Goal: Feedback & Contribution: Submit feedback/report problem

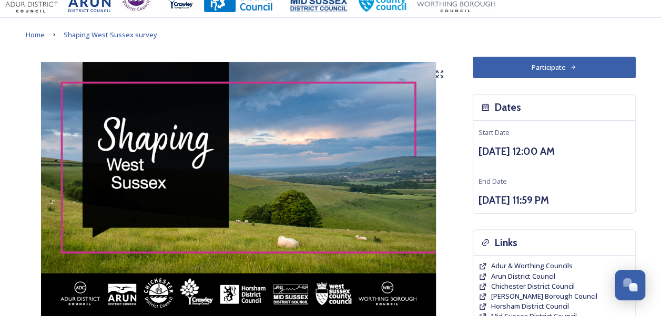
scroll to position [14, 0]
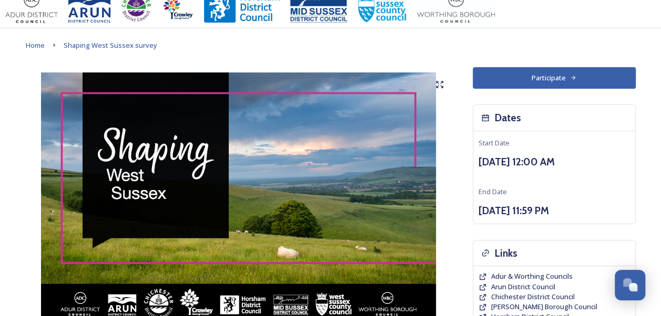
click at [560, 77] on button "Participate" at bounding box center [553, 78] width 163 height 22
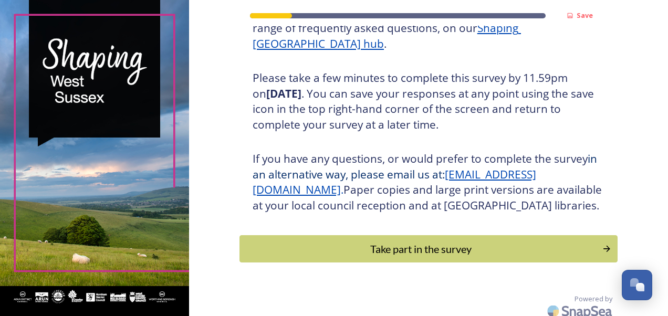
scroll to position [188, 0]
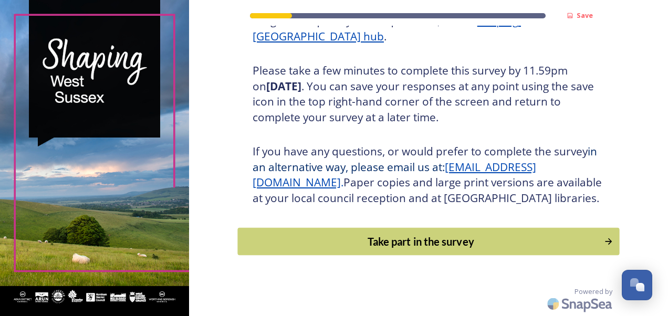
click at [446, 241] on div "Take part in the survey" at bounding box center [420, 242] width 355 height 16
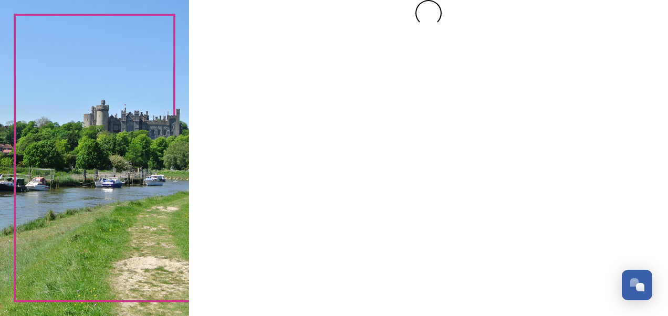
scroll to position [0, 0]
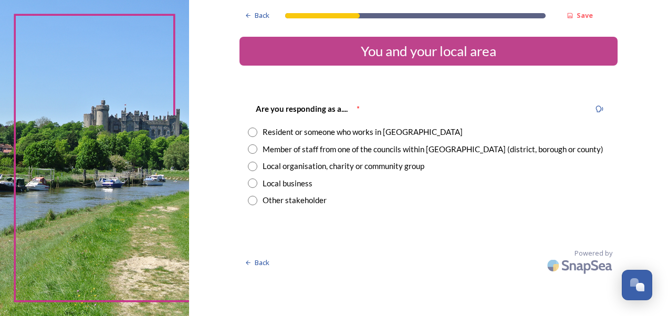
click at [253, 131] on input "radio" at bounding box center [252, 132] width 9 height 9
radio input "true"
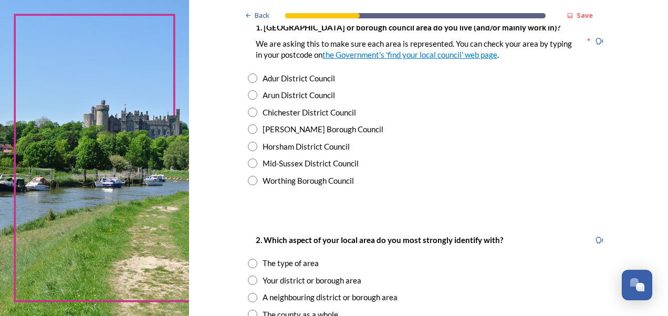
scroll to position [239, 0]
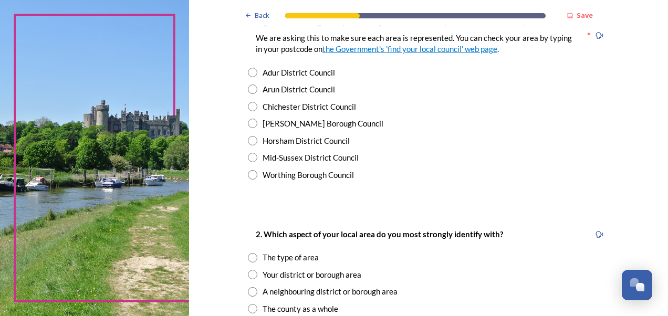
click at [251, 177] on input "radio" at bounding box center [252, 174] width 9 height 9
radio input "true"
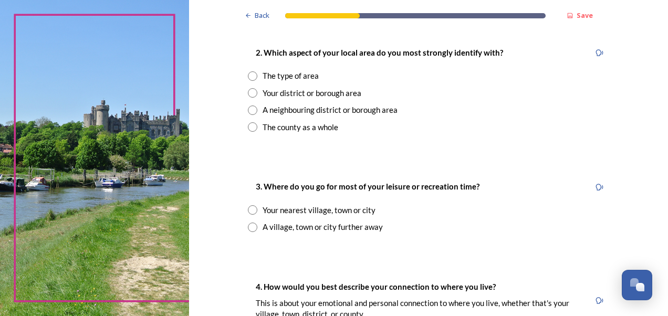
scroll to position [421, 0]
click at [249, 127] on input "radio" at bounding box center [252, 125] width 9 height 9
radio input "true"
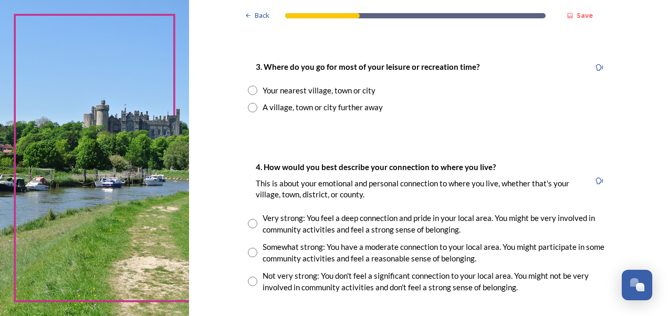
scroll to position [560, 0]
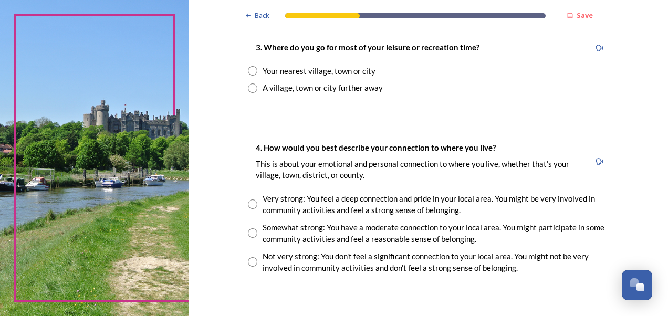
click at [248, 71] on input "radio" at bounding box center [252, 70] width 9 height 9
radio input "true"
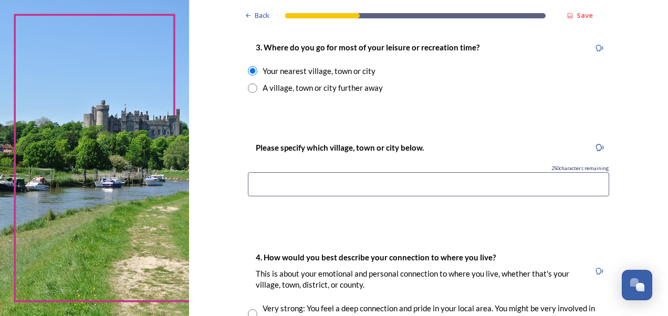
click at [294, 182] on input at bounding box center [429, 184] width 362 height 24
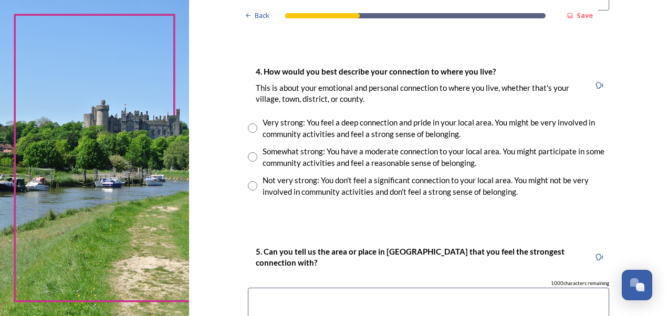
scroll to position [750, 0]
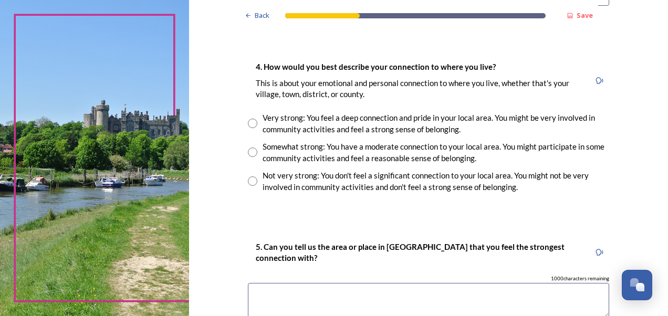
type input "Worthing or Angmering"
click at [249, 119] on input "radio" at bounding box center [252, 123] width 9 height 9
radio input "true"
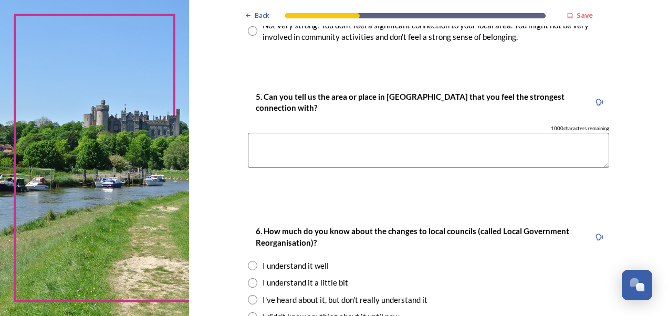
scroll to position [904, 0]
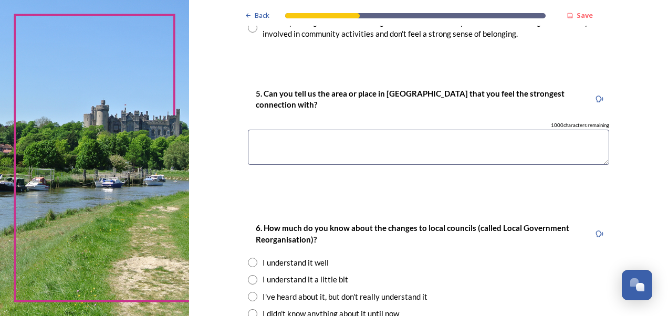
click at [274, 135] on textarea at bounding box center [429, 147] width 362 height 35
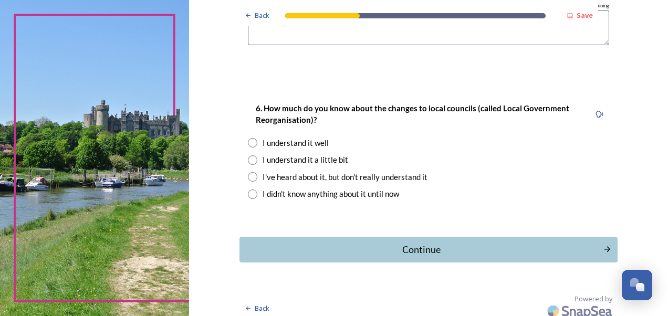
scroll to position [1030, 0]
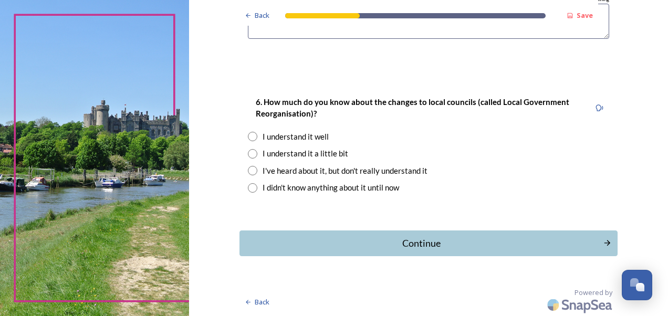
type textarea "Worthing and Horsham"
click at [250, 153] on input "radio" at bounding box center [252, 153] width 9 height 9
radio input "true"
click at [408, 241] on div "Continue" at bounding box center [421, 243] width 356 height 14
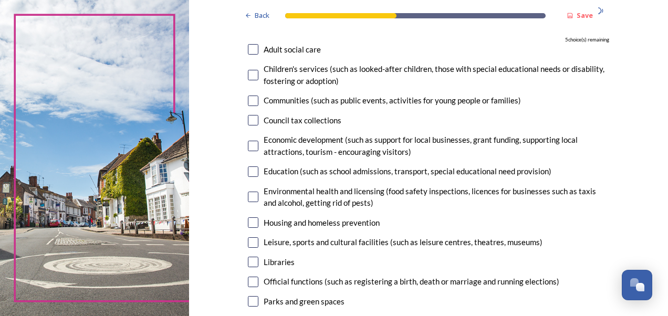
scroll to position [108, 0]
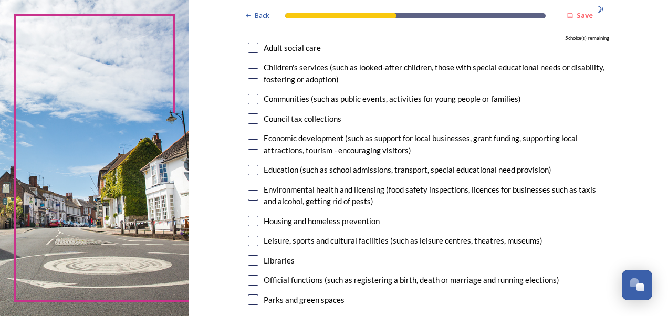
click at [250, 49] on input "checkbox" at bounding box center [253, 48] width 11 height 11
checkbox input "true"
click at [249, 117] on input "checkbox" at bounding box center [253, 118] width 11 height 11
checkbox input "true"
click at [252, 171] on input "checkbox" at bounding box center [253, 170] width 11 height 11
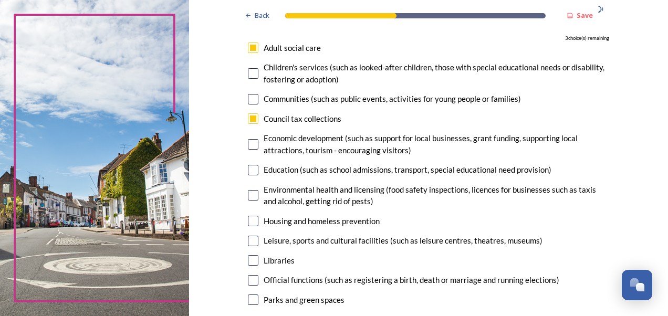
checkbox input "true"
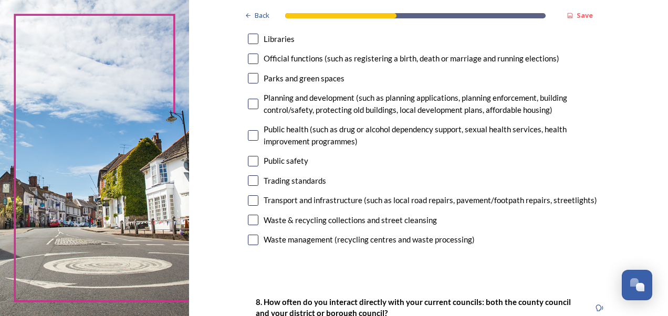
scroll to position [332, 0]
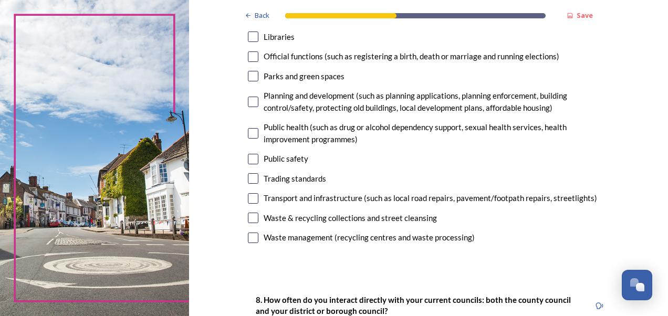
click at [250, 136] on input "checkbox" at bounding box center [253, 133] width 11 height 11
checkbox input "false"
click at [248, 199] on input "checkbox" at bounding box center [253, 198] width 11 height 11
checkbox input "true"
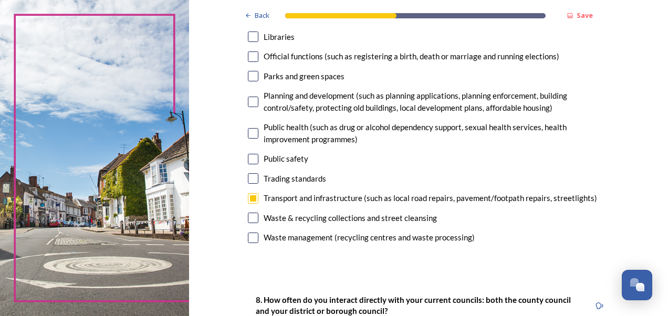
click at [249, 219] on input "checkbox" at bounding box center [253, 218] width 11 height 11
checkbox input "true"
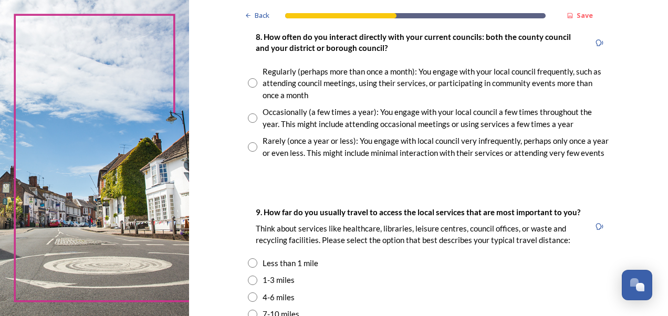
scroll to position [597, 0]
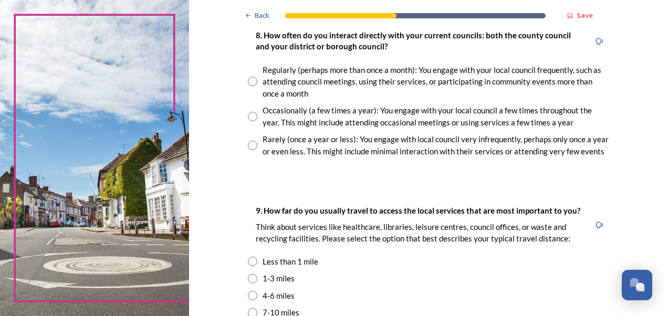
click at [248, 80] on input "radio" at bounding box center [252, 81] width 9 height 9
radio input "true"
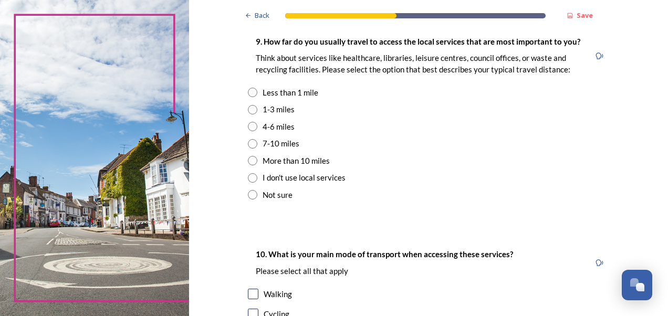
scroll to position [769, 0]
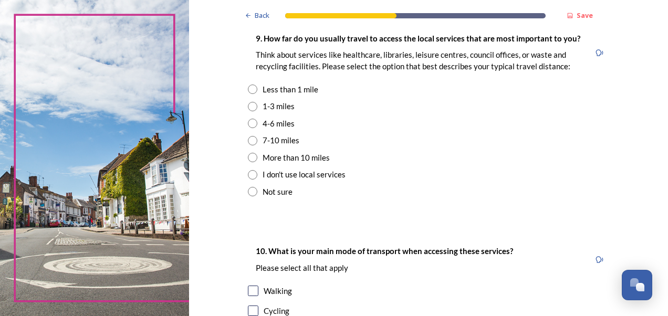
click at [250, 157] on input "radio" at bounding box center [252, 157] width 9 height 9
radio input "true"
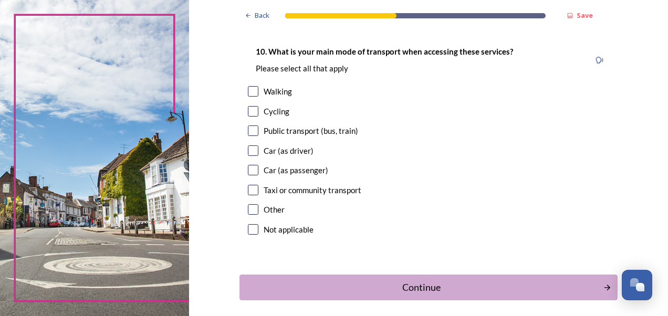
scroll to position [974, 0]
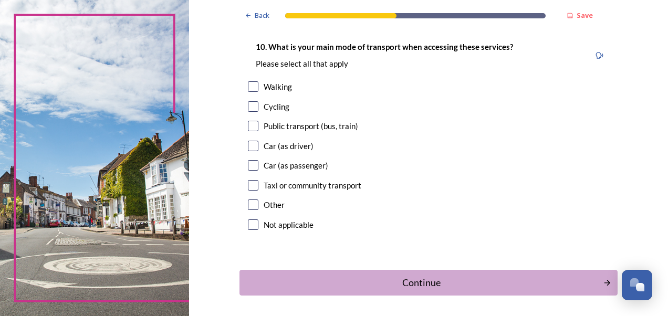
click at [250, 145] on input "checkbox" at bounding box center [253, 146] width 11 height 11
checkbox input "true"
click at [410, 285] on div "Continue" at bounding box center [421, 283] width 356 height 14
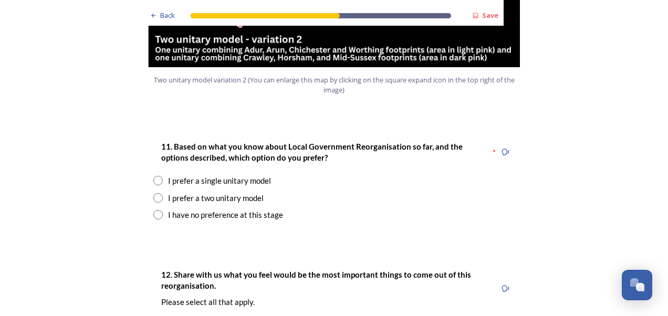
scroll to position [1397, 0]
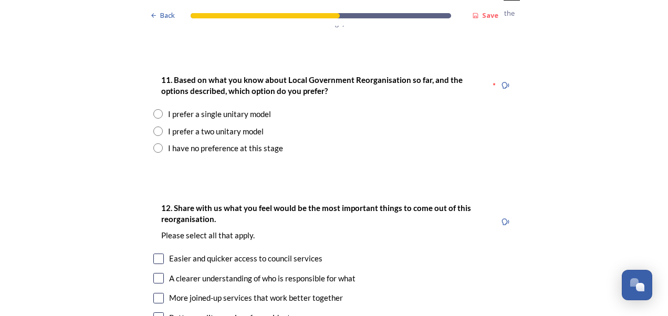
click at [157, 109] on input "radio" at bounding box center [157, 113] width 9 height 9
radio input "true"
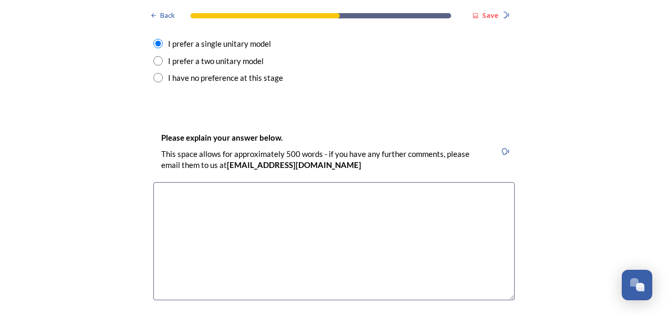
scroll to position [1480, 0]
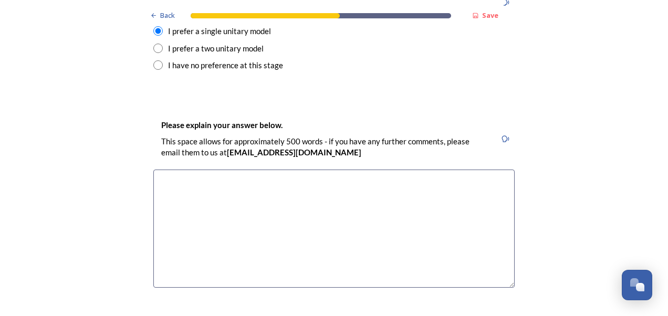
click at [240, 170] on textarea at bounding box center [334, 229] width 362 height 118
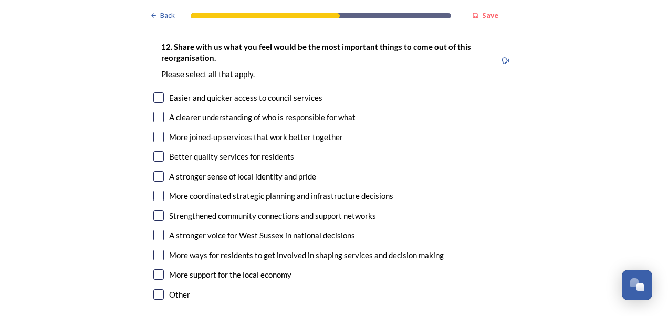
scroll to position [1789, 0]
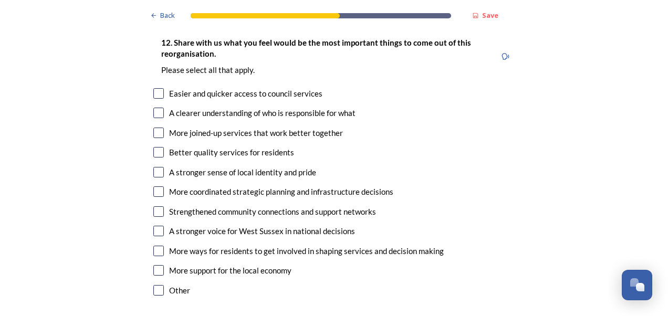
type textarea "I have worked for WSCC for 23 yrs in the Community OT team. We are a county wid…"
click at [157, 108] on input "checkbox" at bounding box center [158, 113] width 11 height 11
checkbox input "true"
click at [158, 128] on input "checkbox" at bounding box center [158, 133] width 11 height 11
checkbox input "true"
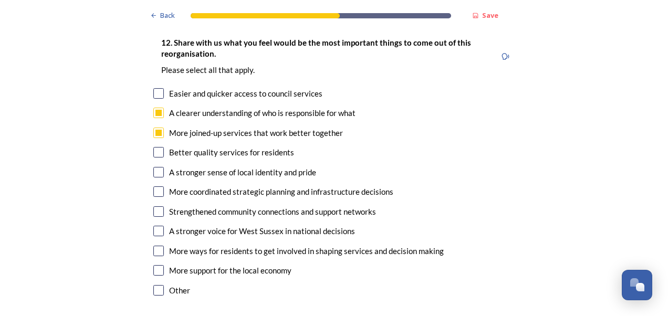
click at [157, 147] on input "checkbox" at bounding box center [158, 152] width 11 height 11
checkbox input "true"
click at [157, 246] on input "checkbox" at bounding box center [158, 251] width 11 height 11
checkbox input "true"
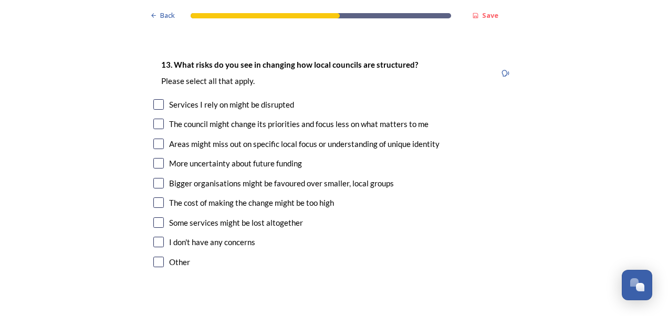
scroll to position [2085, 0]
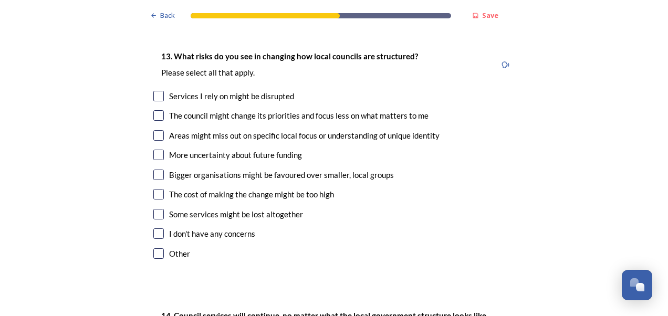
click at [156, 110] on input "checkbox" at bounding box center [158, 115] width 11 height 11
checkbox input "true"
click at [158, 150] on input "checkbox" at bounding box center [158, 155] width 11 height 11
checkbox input "true"
click at [156, 170] on input "checkbox" at bounding box center [158, 175] width 11 height 11
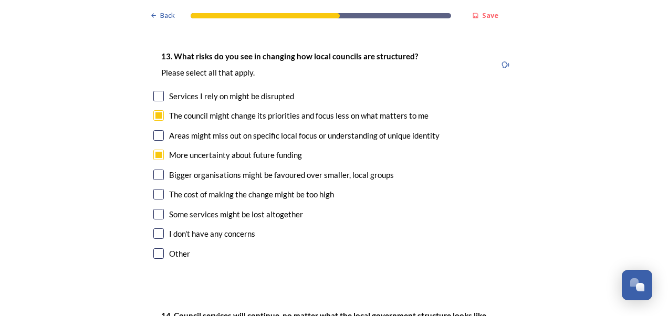
checkbox input "true"
click at [157, 189] on input "checkbox" at bounding box center [158, 194] width 11 height 11
checkbox input "true"
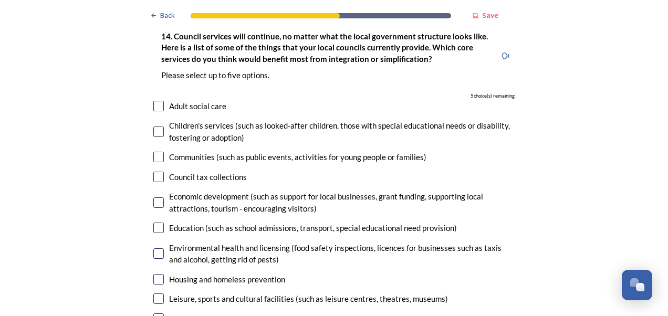
scroll to position [2373, 0]
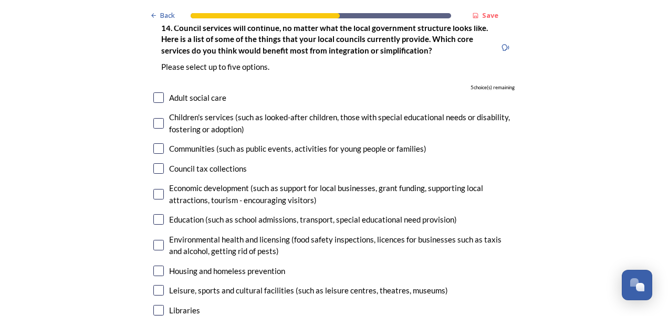
click at [156, 92] on input "checkbox" at bounding box center [158, 97] width 11 height 11
checkbox input "true"
click at [158, 214] on input "checkbox" at bounding box center [158, 219] width 11 height 11
checkbox input "true"
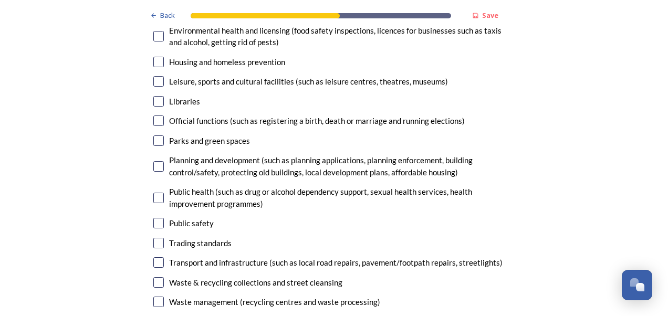
scroll to position [2590, 0]
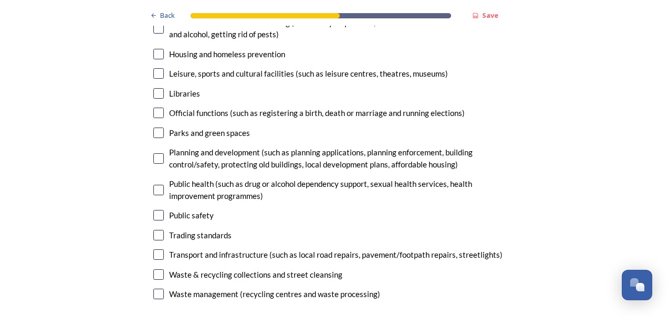
click at [154, 153] on input "checkbox" at bounding box center [158, 158] width 11 height 11
checkbox input "true"
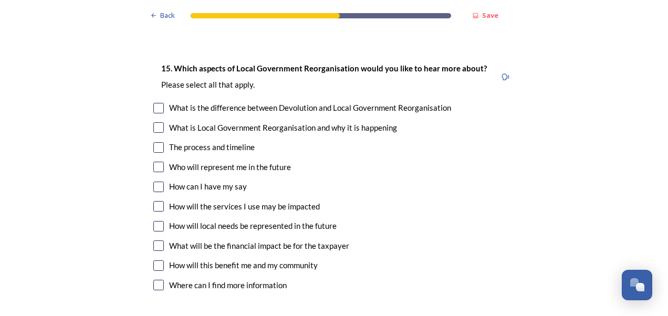
scroll to position [2882, 0]
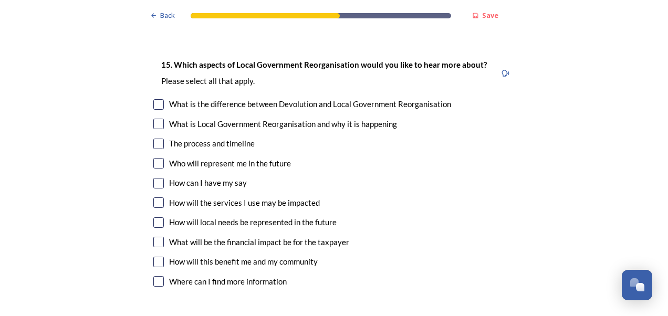
click at [155, 99] on input "checkbox" at bounding box center [158, 104] width 11 height 11
checkbox input "true"
click at [156, 119] on input "checkbox" at bounding box center [158, 124] width 11 height 11
checkbox input "true"
click at [158, 139] on input "checkbox" at bounding box center [158, 144] width 11 height 11
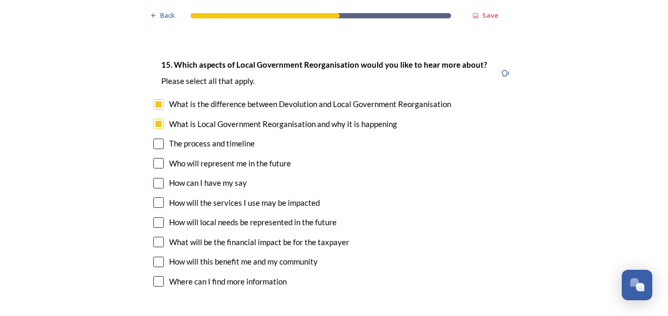
checkbox input "true"
click at [158, 158] on input "checkbox" at bounding box center [158, 163] width 11 height 11
checkbox input "true"
click at [158, 178] on input "checkbox" at bounding box center [158, 183] width 11 height 11
checkbox input "true"
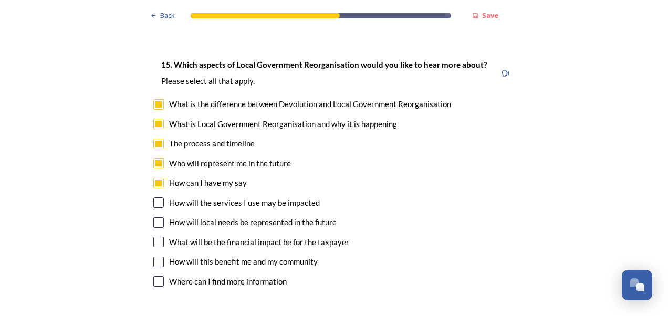
click at [157, 198] on input "checkbox" at bounding box center [158, 203] width 11 height 11
checkbox input "true"
click at [154, 218] on input "checkbox" at bounding box center [158, 223] width 11 height 11
checkbox input "true"
click at [156, 236] on div "What will be the financial impact be for the taxpayer" at bounding box center [334, 242] width 362 height 12
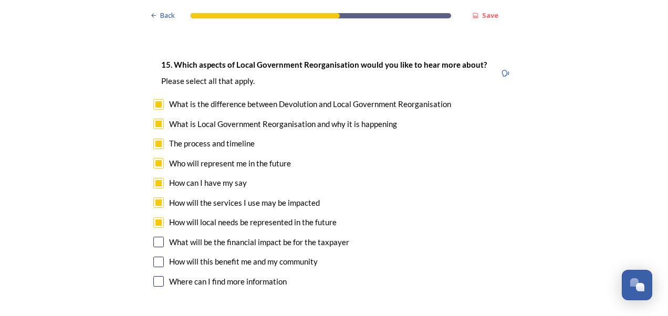
checkbox input "true"
click at [155, 257] on input "checkbox" at bounding box center [158, 262] width 11 height 11
checkbox input "true"
click at [154, 276] on input "checkbox" at bounding box center [158, 281] width 11 height 11
checkbox input "true"
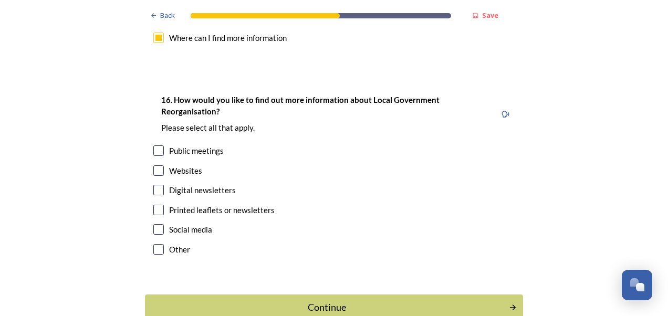
scroll to position [3160, 0]
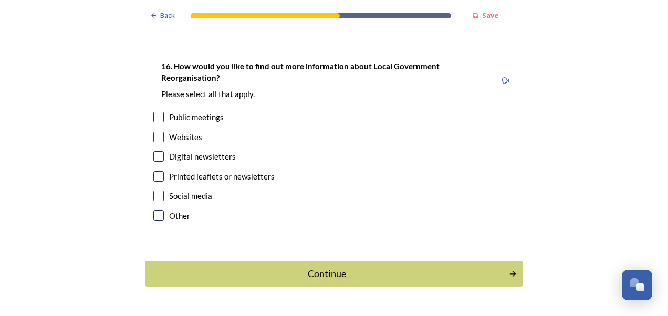
click at [156, 151] on input "checkbox" at bounding box center [158, 156] width 11 height 11
checkbox input "true"
click at [158, 191] on input "checkbox" at bounding box center [158, 196] width 11 height 11
checkbox input "true"
click at [323, 267] on div "Continue" at bounding box center [327, 274] width 356 height 14
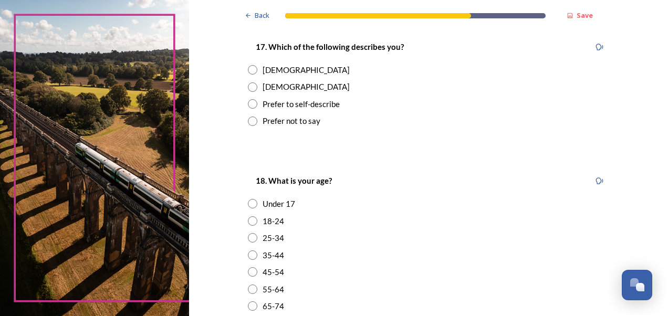
scroll to position [185, 0]
click at [248, 66] on input "radio" at bounding box center [252, 68] width 9 height 9
radio input "true"
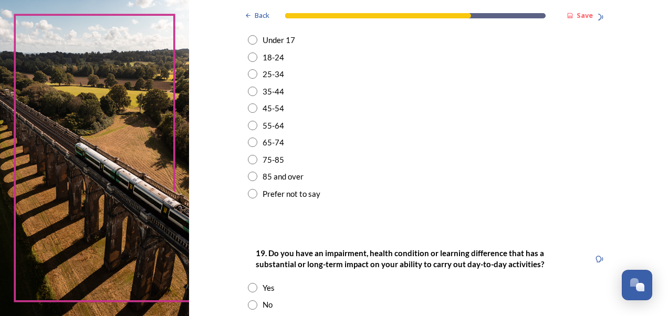
scroll to position [349, 0]
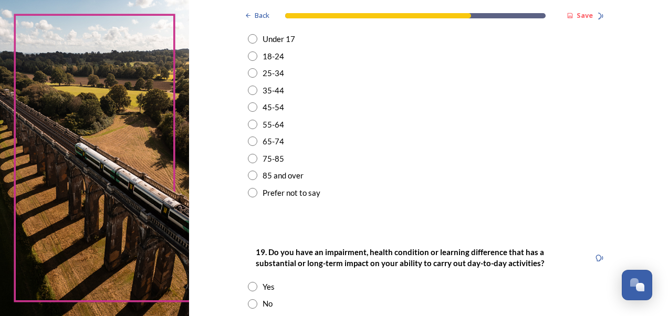
click at [250, 91] on input "radio" at bounding box center [252, 90] width 9 height 9
radio input "true"
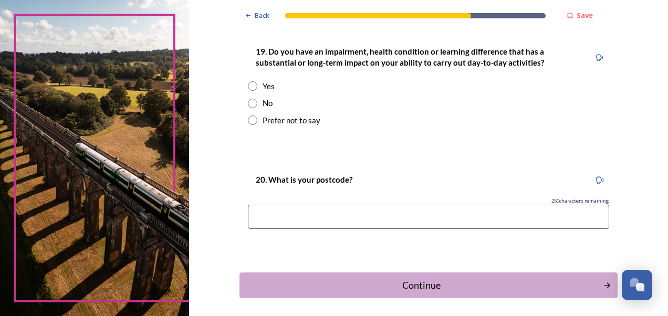
scroll to position [556, 0]
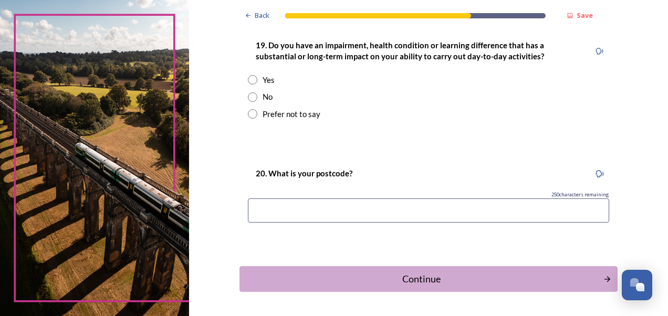
click at [250, 94] on input "radio" at bounding box center [252, 96] width 9 height 9
radio input "true"
click at [313, 214] on input at bounding box center [429, 211] width 362 height 24
type input "BN13 3GL"
click at [443, 287] on button "Continue" at bounding box center [429, 279] width 382 height 26
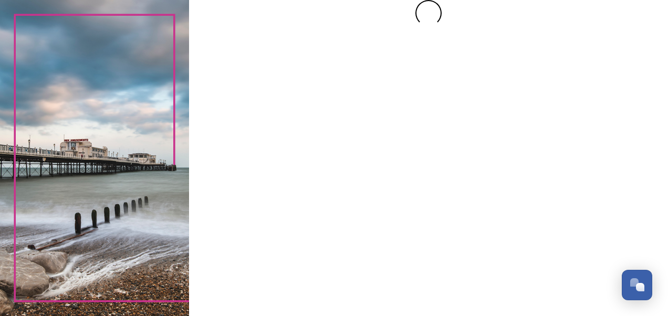
scroll to position [0, 0]
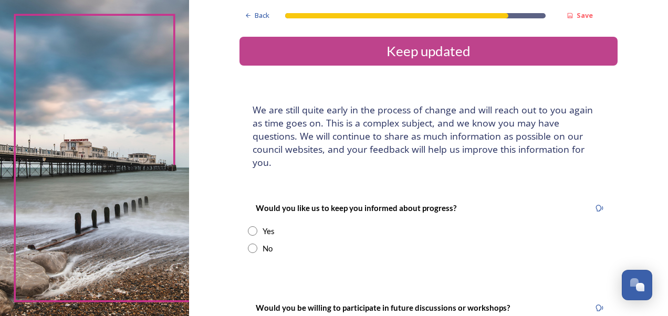
click at [248, 226] on input "radio" at bounding box center [252, 230] width 9 height 9
radio input "true"
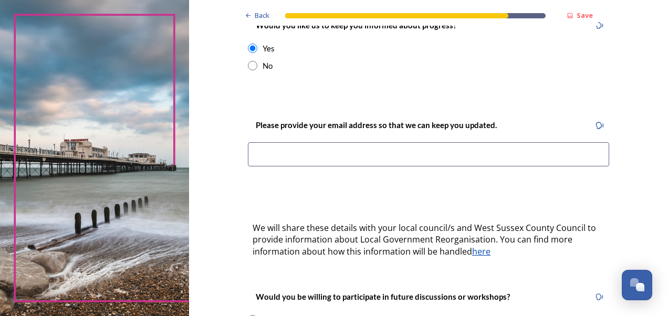
scroll to position [193, 0]
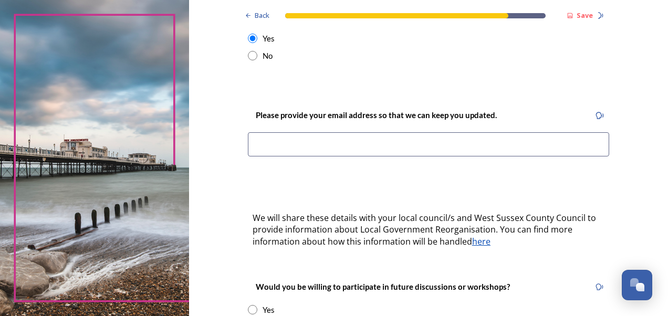
click at [412, 132] on input at bounding box center [429, 144] width 362 height 24
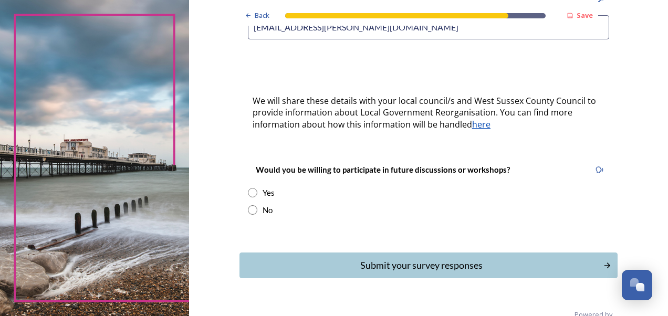
scroll to position [319, 0]
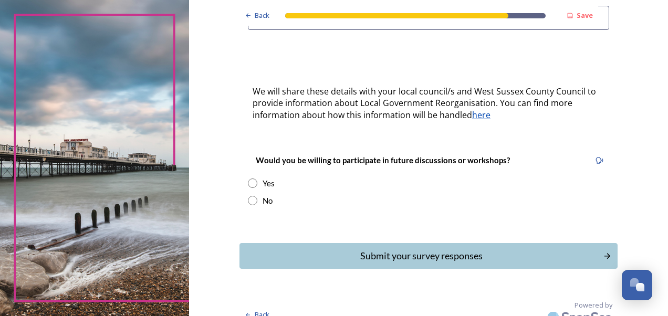
type input "[EMAIL_ADDRESS][PERSON_NAME][DOMAIN_NAME]"
click at [249, 179] on input "radio" at bounding box center [252, 183] width 9 height 9
radio input "true"
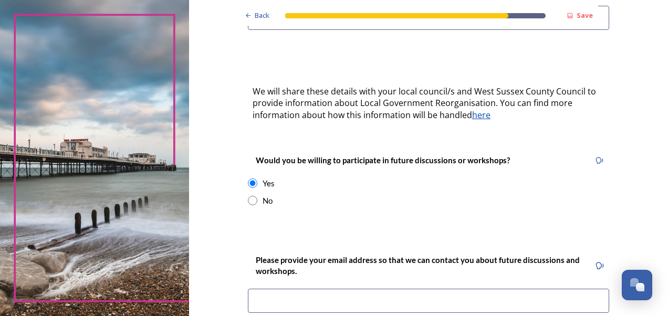
click at [394, 289] on input at bounding box center [429, 301] width 362 height 24
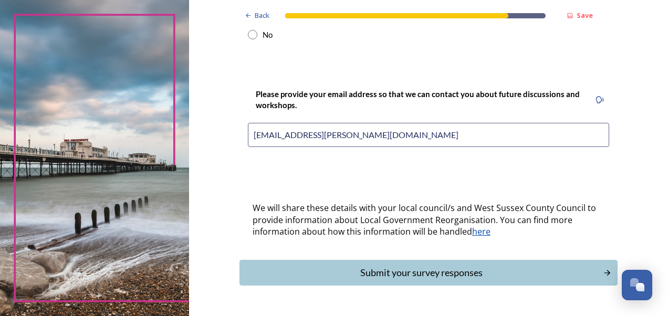
scroll to position [502, 0]
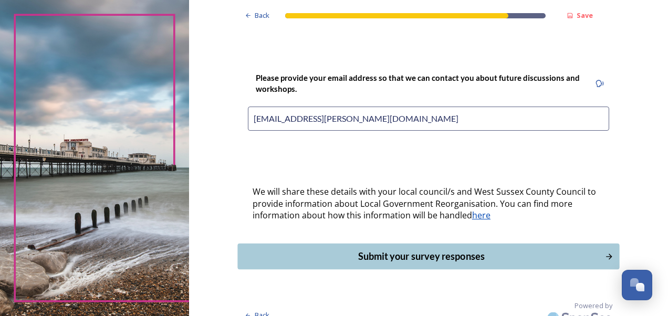
type input "[EMAIL_ADDRESS][PERSON_NAME][DOMAIN_NAME]"
click at [486, 250] on div "Submit your survey responses" at bounding box center [421, 257] width 356 height 14
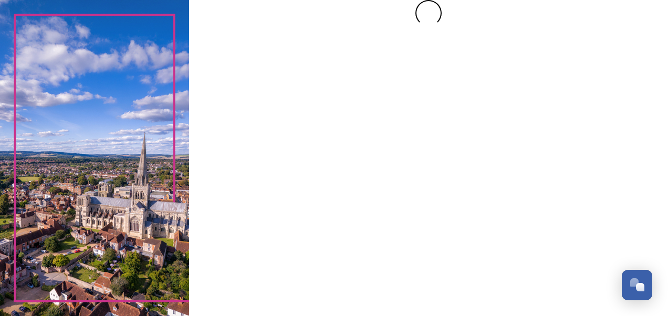
scroll to position [0, 0]
